Goal: Navigation & Orientation: Understand site structure

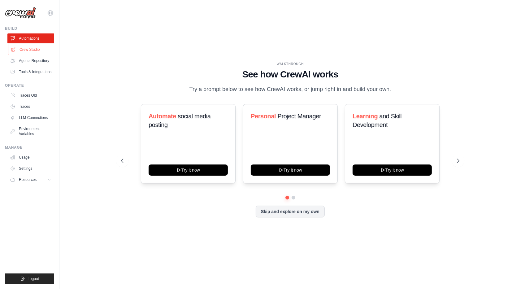
click at [28, 51] on link "Crew Studio" at bounding box center [31, 50] width 47 height 10
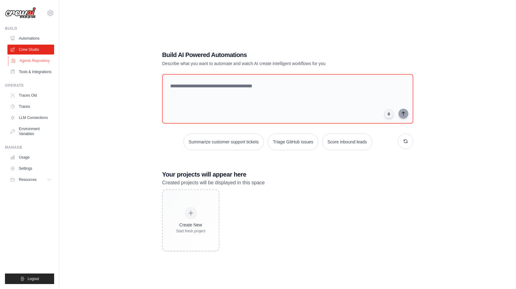
click at [27, 61] on link "Agents Repository" at bounding box center [31, 61] width 47 height 10
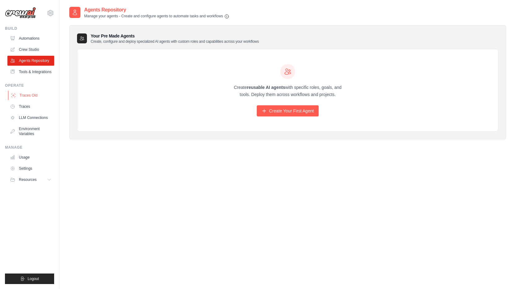
click at [31, 100] on link "Traces Old" at bounding box center [31, 95] width 47 height 10
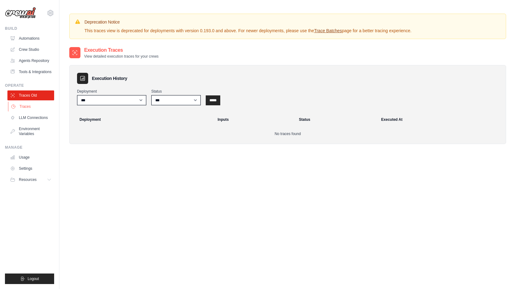
click at [30, 111] on link "Traces" at bounding box center [31, 107] width 47 height 10
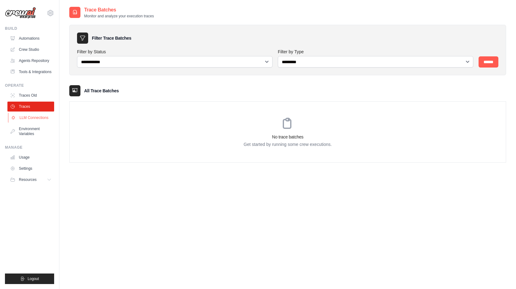
click at [36, 123] on link "LLM Connections" at bounding box center [31, 118] width 47 height 10
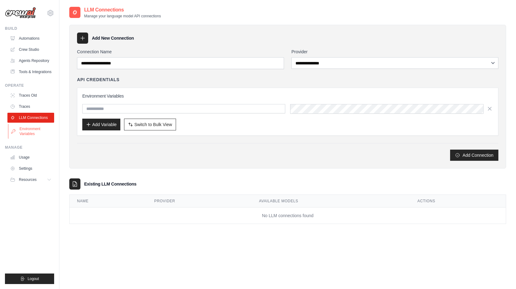
click at [33, 139] on link "Environment Variables" at bounding box center [31, 131] width 47 height 15
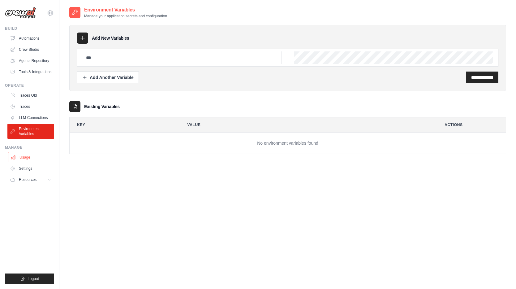
click at [30, 162] on link "Usage" at bounding box center [31, 157] width 47 height 10
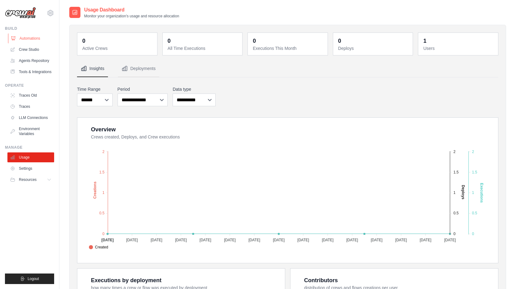
click at [27, 38] on link "Automations" at bounding box center [31, 38] width 47 height 10
